Goal: Transaction & Acquisition: Purchase product/service

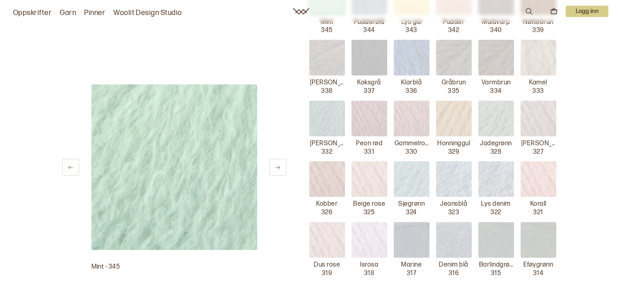
scroll to position [284, 0]
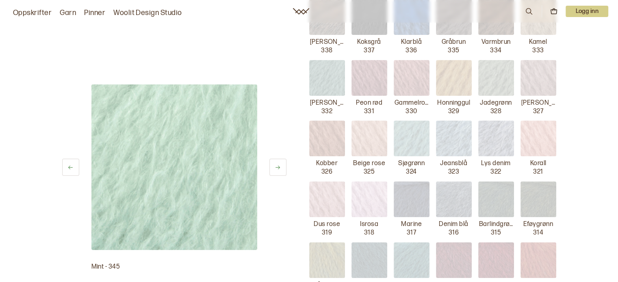
click at [401, 200] on img at bounding box center [412, 200] width 36 height 36
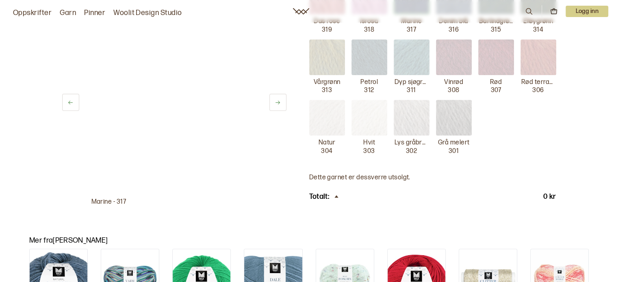
scroll to position [366, 0]
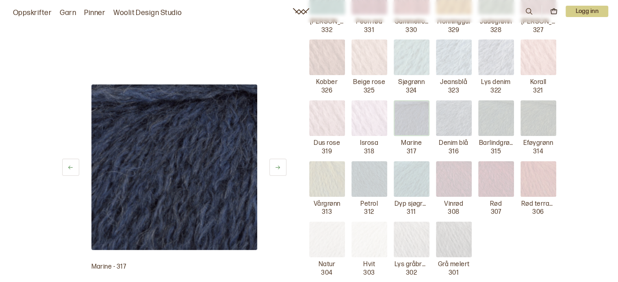
click at [204, 193] on img at bounding box center [174, 168] width 166 height 166
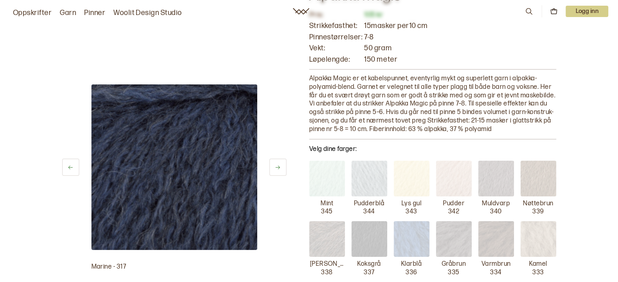
scroll to position [0, 0]
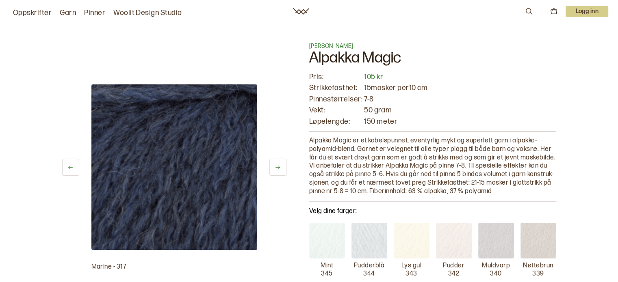
click at [280, 166] on icon at bounding box center [278, 168] width 6 height 6
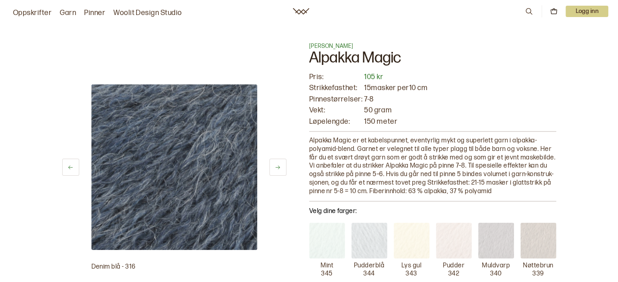
click at [280, 166] on icon at bounding box center [278, 168] width 6 height 6
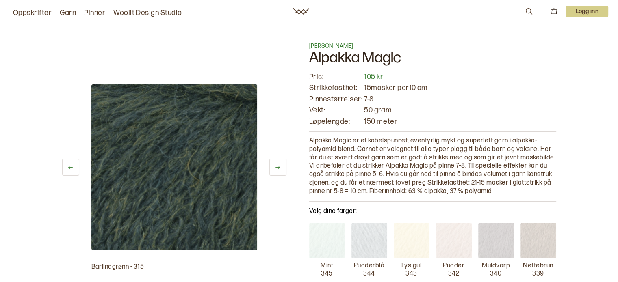
click at [280, 166] on icon at bounding box center [278, 168] width 6 height 6
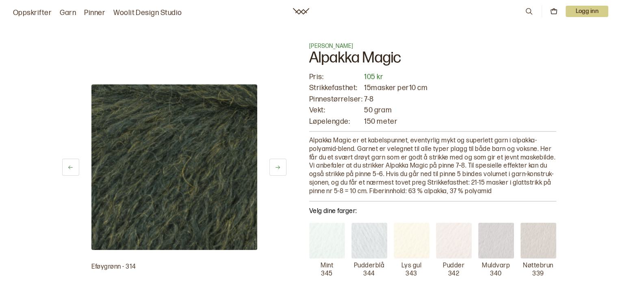
click at [280, 166] on icon at bounding box center [278, 168] width 6 height 6
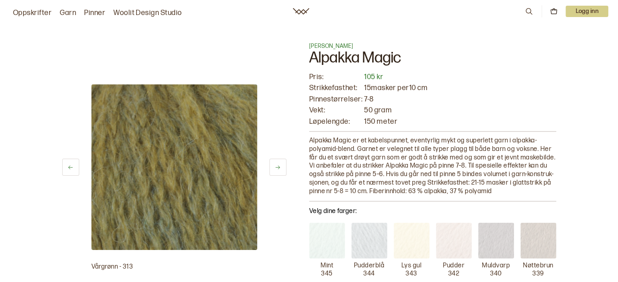
click at [280, 166] on icon at bounding box center [278, 168] width 6 height 6
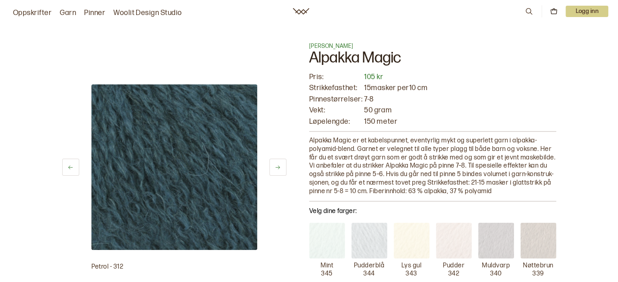
click at [68, 167] on icon at bounding box center [70, 168] width 6 height 6
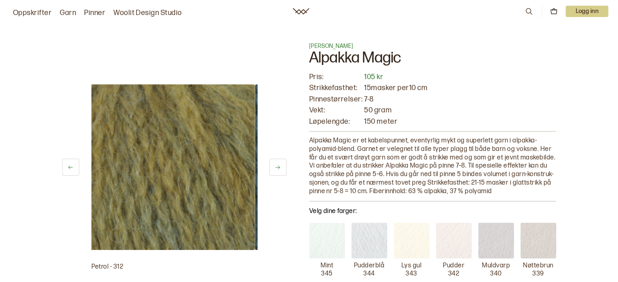
click at [68, 167] on icon at bounding box center [70, 168] width 6 height 6
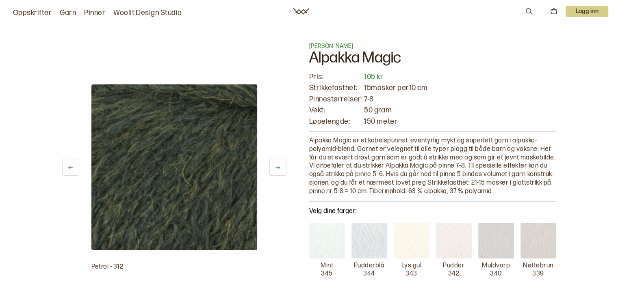
click at [68, 167] on icon at bounding box center [70, 168] width 6 height 6
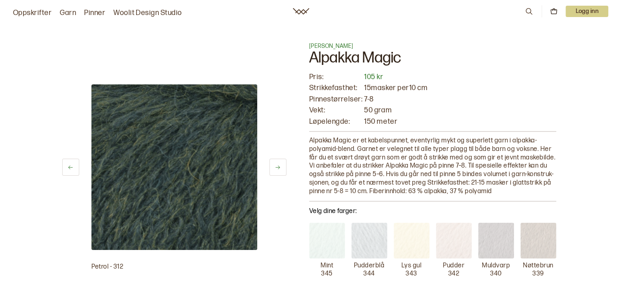
click at [68, 167] on icon at bounding box center [70, 168] width 6 height 6
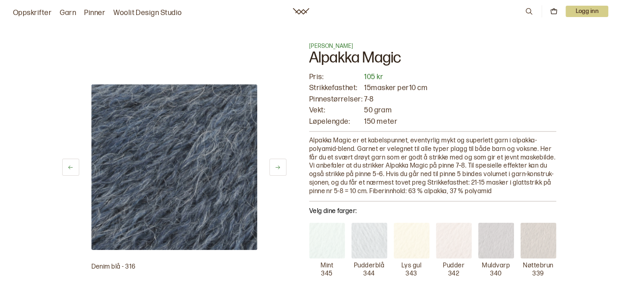
click at [68, 167] on icon at bounding box center [70, 168] width 6 height 6
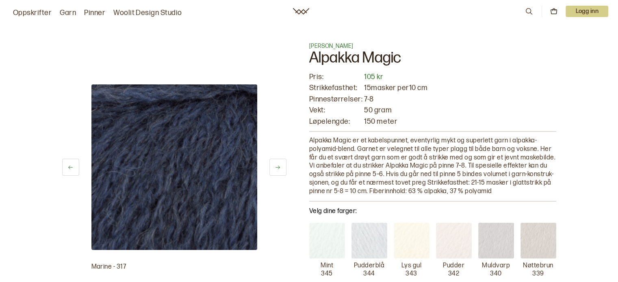
click at [68, 167] on icon at bounding box center [70, 168] width 6 height 6
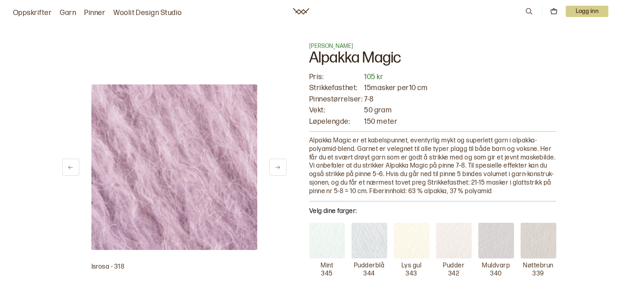
click at [268, 168] on div at bounding box center [174, 168] width 224 height 166
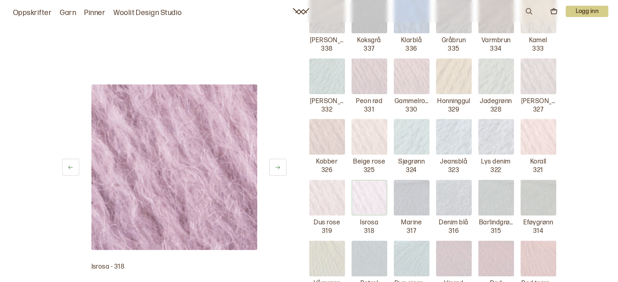
scroll to position [325, 0]
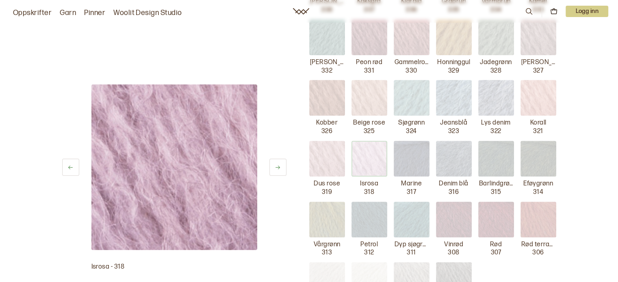
click at [413, 157] on img at bounding box center [412, 159] width 36 height 36
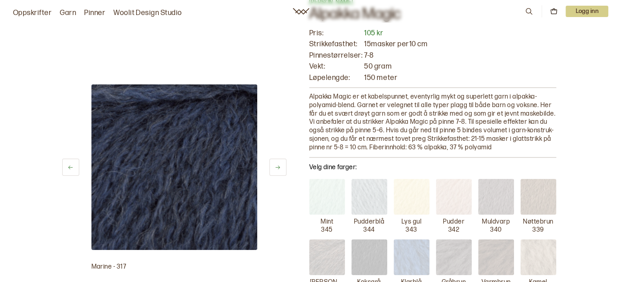
scroll to position [41, 0]
